Goal: Browse casually: Explore the website without a specific task or goal

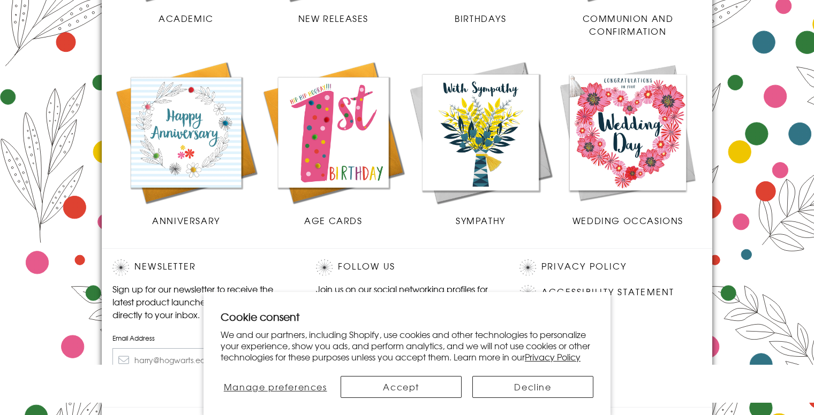
scroll to position [522, 0]
